Goal: Transaction & Acquisition: Purchase product/service

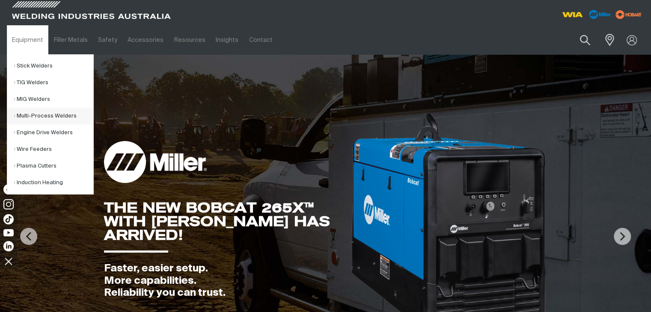
click at [31, 114] on link "Multi-Process Welders" at bounding box center [54, 116] width 80 height 17
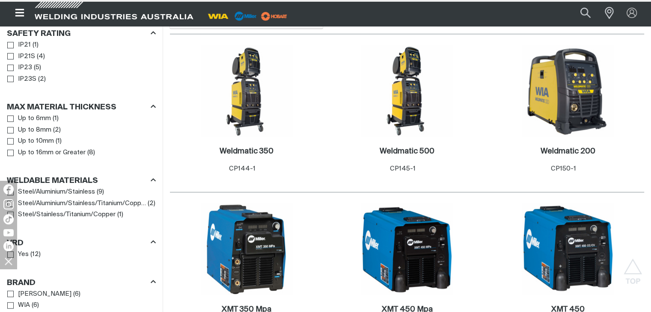
scroll to position [599, 0]
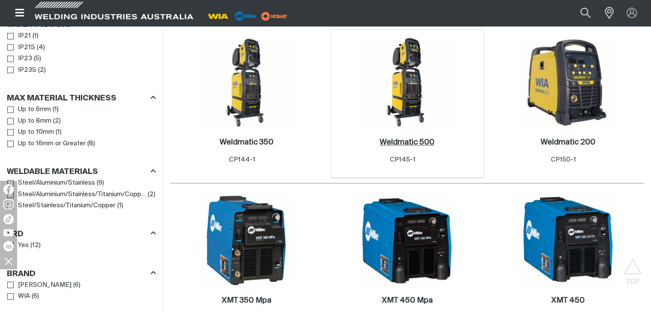
click at [408, 148] on link "Weldmatic 500 ." at bounding box center [407, 143] width 55 height 10
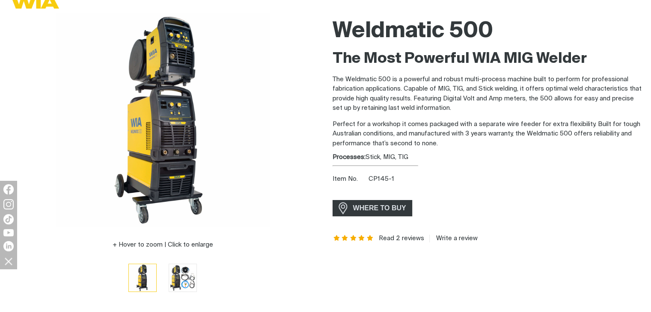
scroll to position [86, 0]
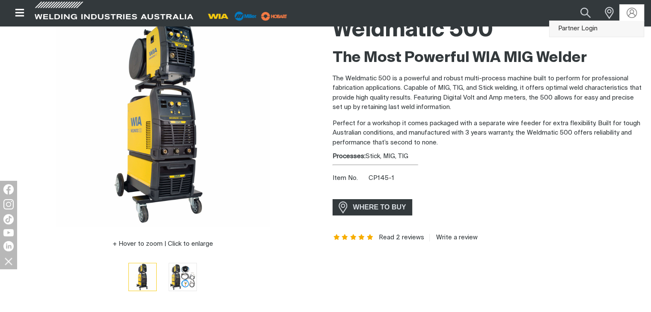
click at [593, 29] on link "Partner Login" at bounding box center [597, 29] width 94 height 16
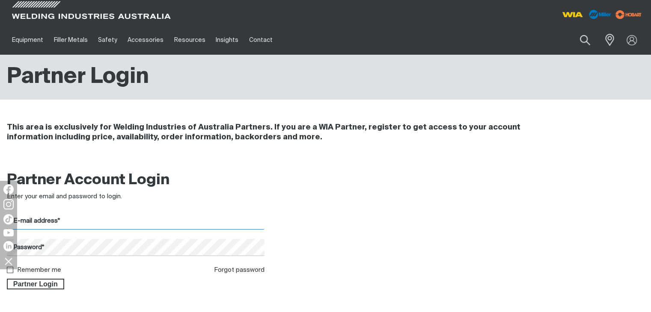
click at [39, 225] on input "E-mail address*" at bounding box center [136, 221] width 258 height 17
type input "[PERSON_NAME][EMAIL_ADDRESS][DOMAIN_NAME]"
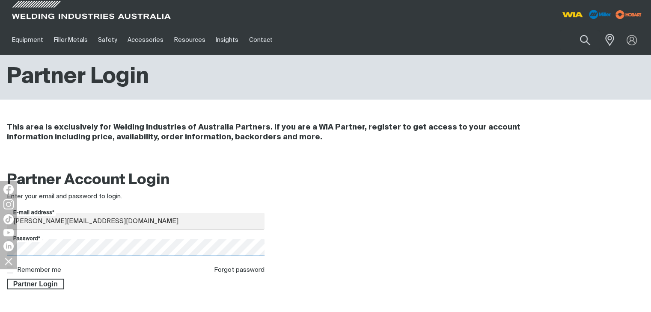
click at [7, 279] on button "Partner Login" at bounding box center [35, 284] width 57 height 11
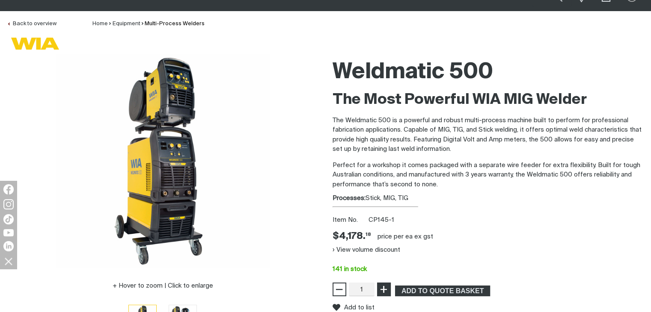
scroll to position [86, 0]
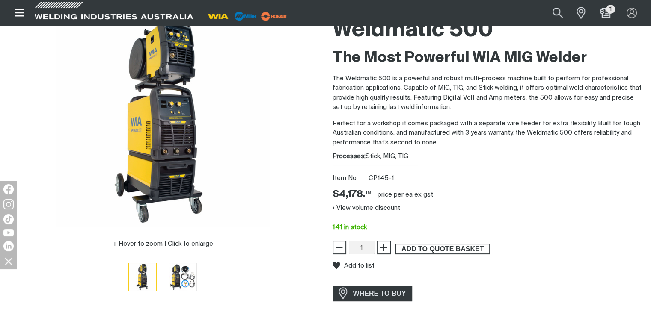
click at [433, 249] on span "ADD TO QUOTE BASKET" at bounding box center [442, 249] width 93 height 11
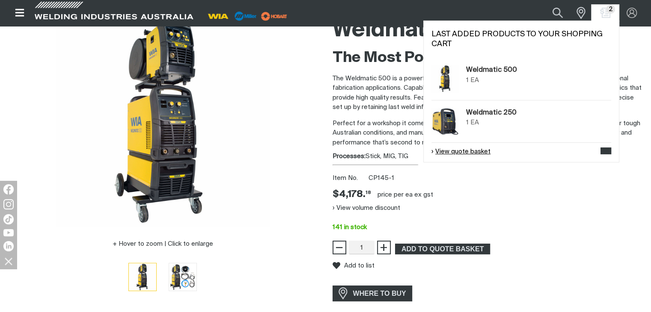
click at [469, 151] on link "View quote basket" at bounding box center [460, 152] width 59 height 10
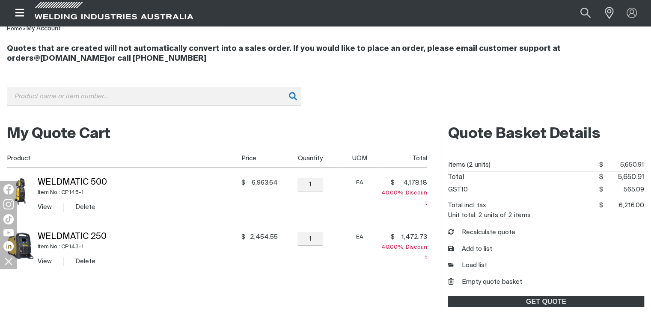
scroll to position [86, 0]
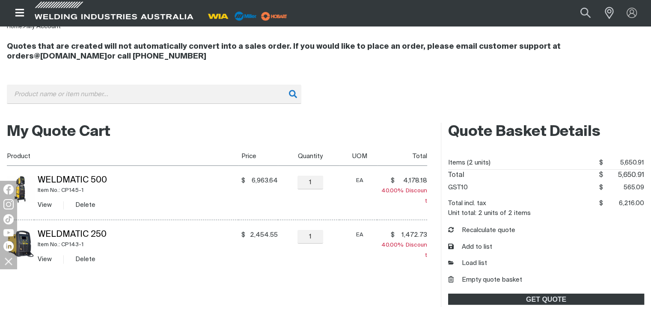
click at [110, 268] on td "Weldmatic 250 Item No.: CP143-1 View Delete" at bounding box center [136, 247] width 204 height 54
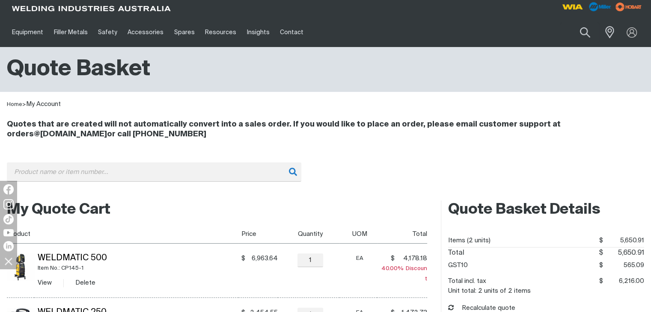
scroll to position [0, 0]
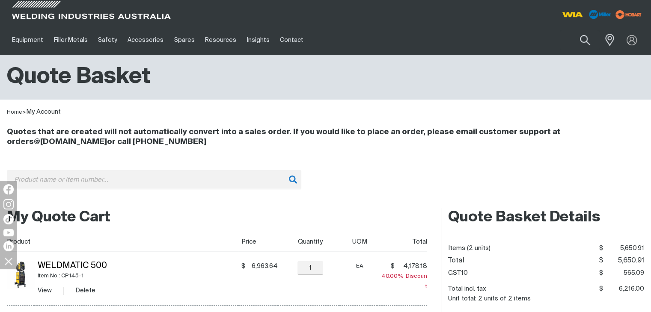
click at [168, 261] on td "Weldmatic 500 Item No.: CP145-1 View Delete" at bounding box center [136, 279] width 204 height 54
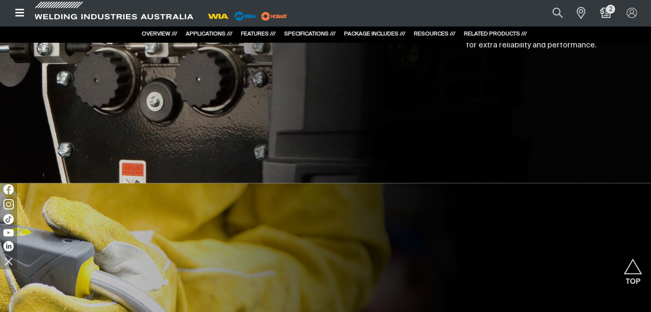
scroll to position [2055, 0]
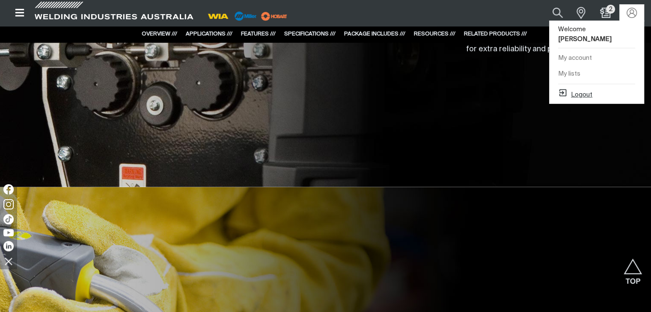
click at [585, 88] on button "Logout" at bounding box center [575, 93] width 34 height 10
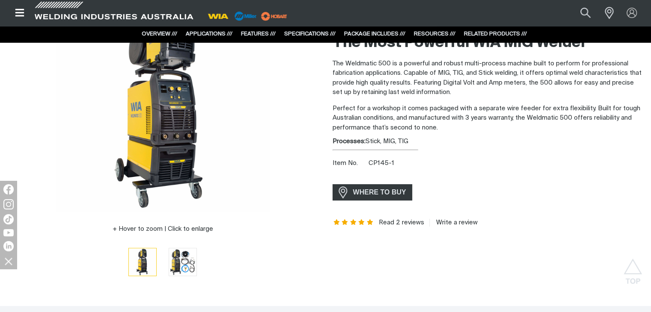
scroll to position [86, 0]
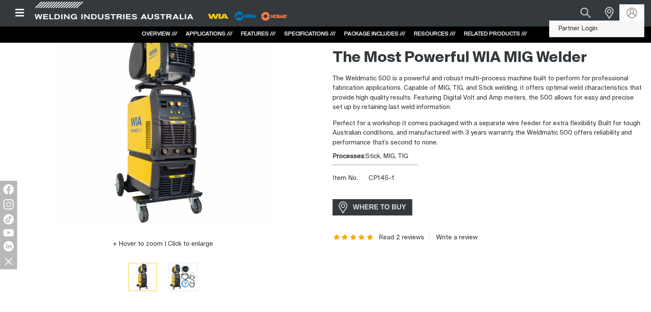
click at [592, 28] on link "Partner Login" at bounding box center [597, 29] width 94 height 16
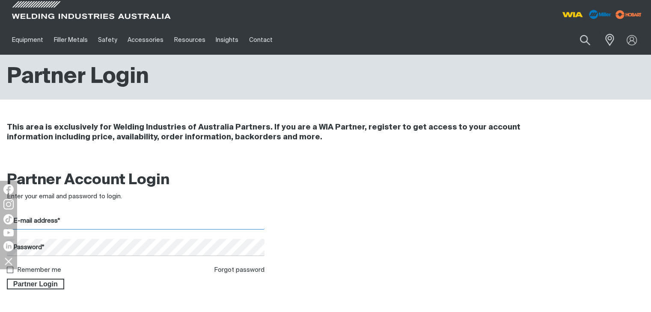
click at [60, 223] on input "E-mail address*" at bounding box center [136, 221] width 258 height 17
type input "[PERSON_NAME][EMAIL_ADDRESS][DOMAIN_NAME]"
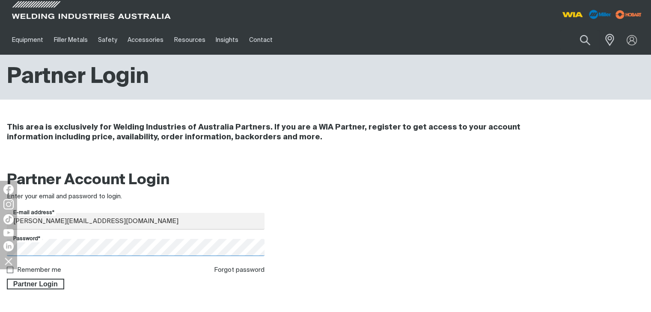
click at [7, 279] on button "Partner Login" at bounding box center [35, 284] width 57 height 11
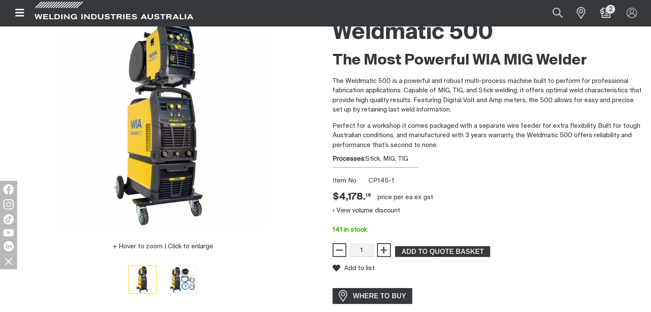
scroll to position [68, 0]
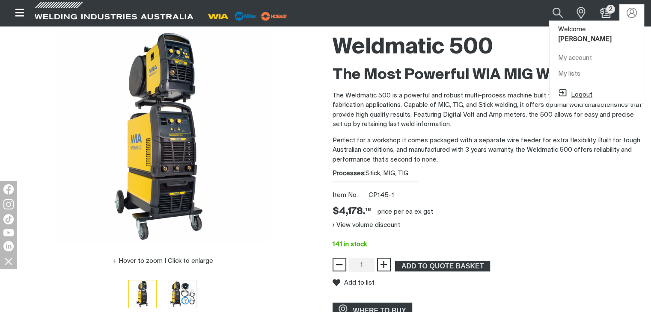
click at [581, 88] on button "Logout" at bounding box center [575, 93] width 34 height 10
